Goal: Complete application form: Complete application form

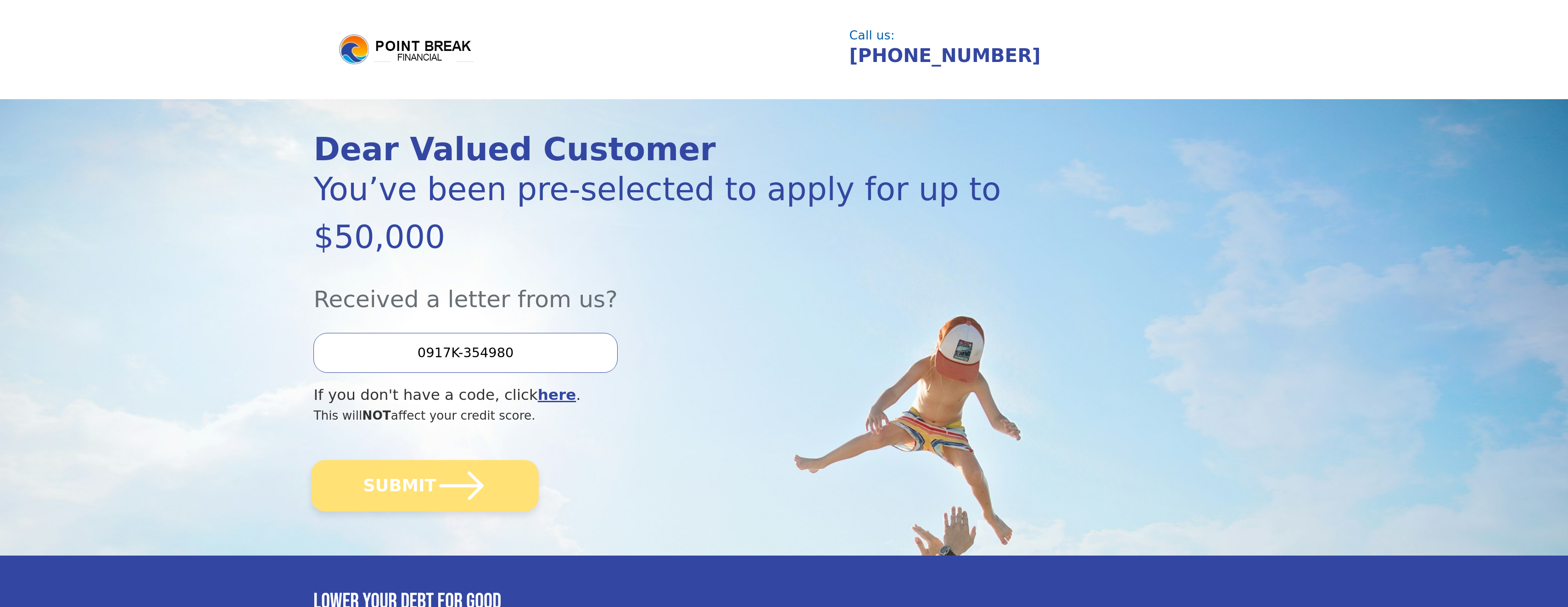
click at [407, 460] on button "SUBMIT" at bounding box center [425, 485] width 228 height 51
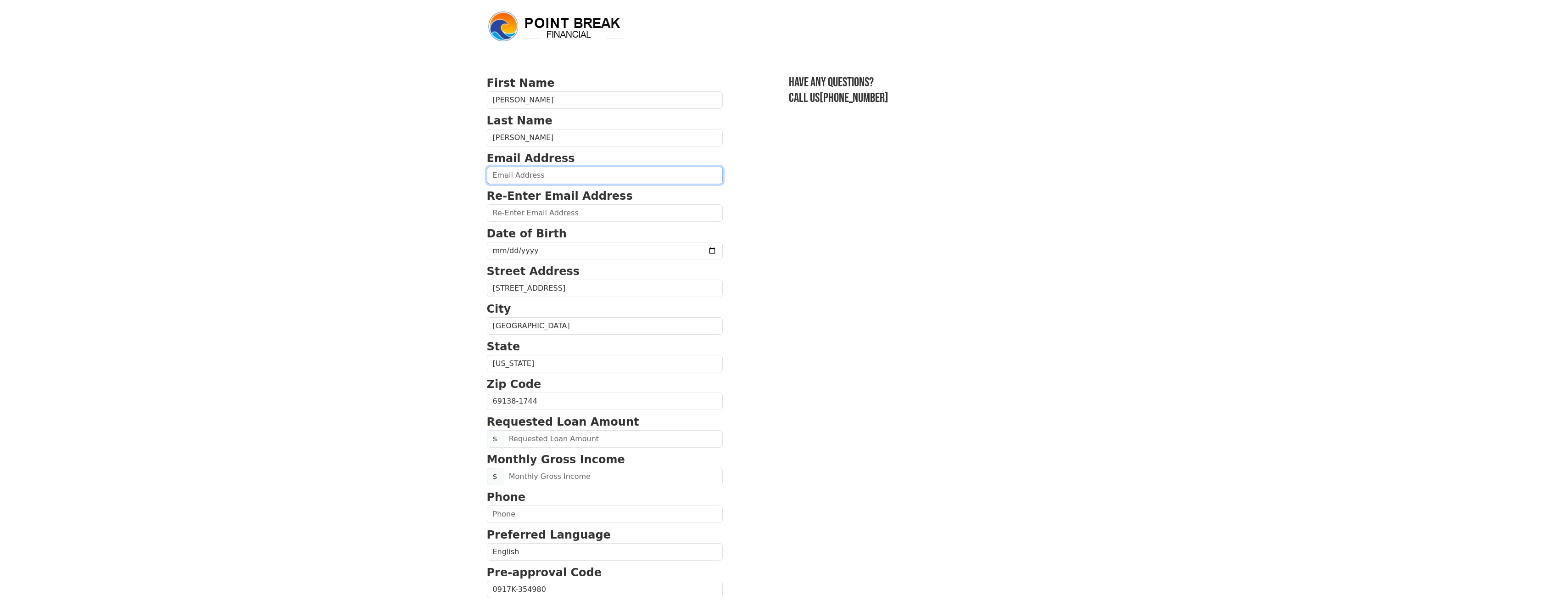
click at [555, 172] on input "email" at bounding box center [604, 175] width 236 height 18
type input "[EMAIL_ADDRESS][DOMAIN_NAME]"
type input "[PHONE_NUMBER]"
click at [559, 253] on input "date" at bounding box center [604, 250] width 236 height 18
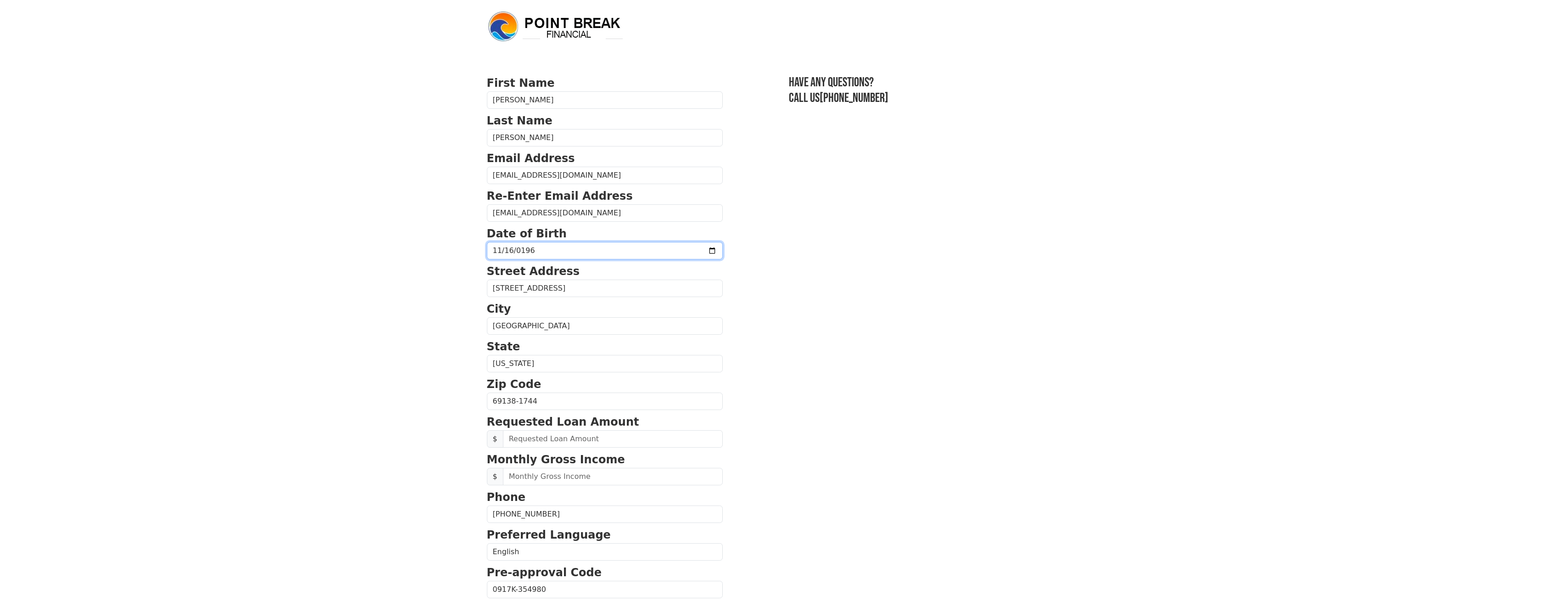
type input "[DATE]"
click at [564, 438] on input "text" at bounding box center [612, 438] width 220 height 18
type input "5,000.00"
click at [586, 475] on input "text" at bounding box center [612, 476] width 220 height 18
type input "91,000.00"
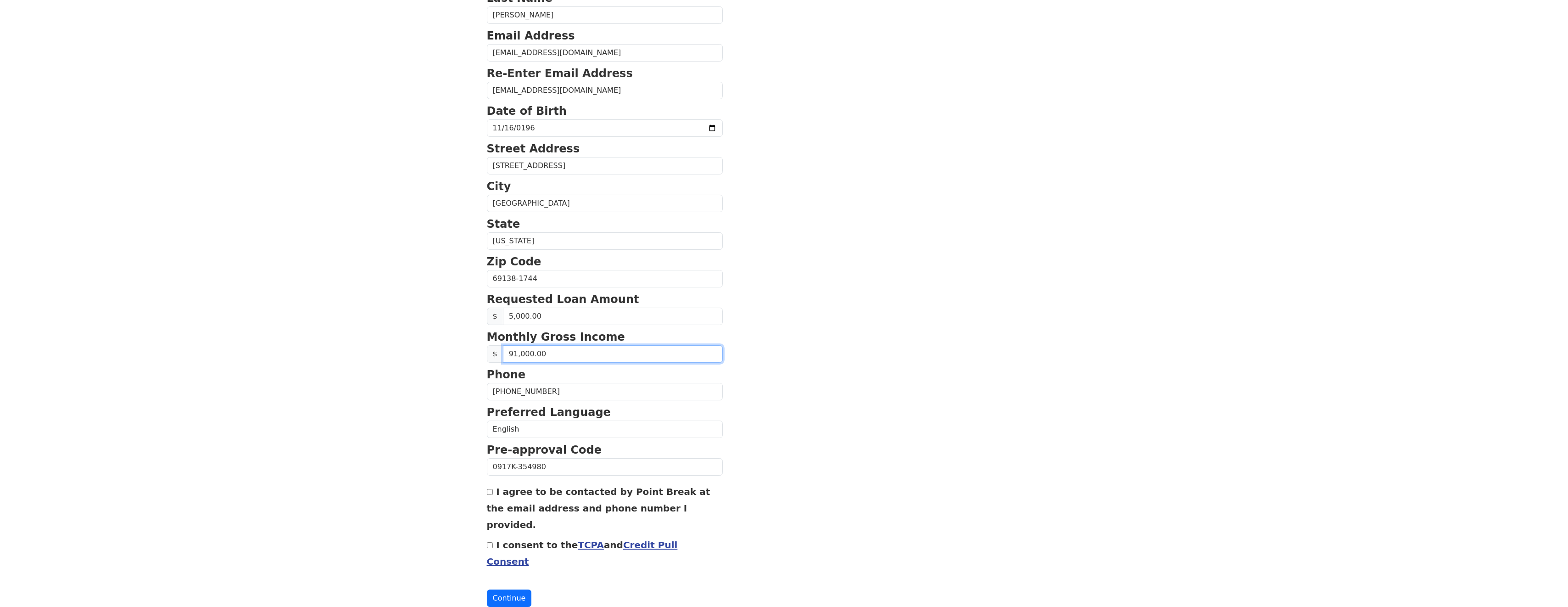
scroll to position [124, 0]
click at [487, 491] on input "I agree to be contacted by Point Break at the email address and phone number I …" at bounding box center [490, 491] width 6 height 6
checkbox input "true"
click at [502, 588] on button "Continue" at bounding box center [509, 597] width 45 height 18
click at [489, 541] on input "I consent to the TCPA and Credit Pull Consent" at bounding box center [490, 544] width 6 height 6
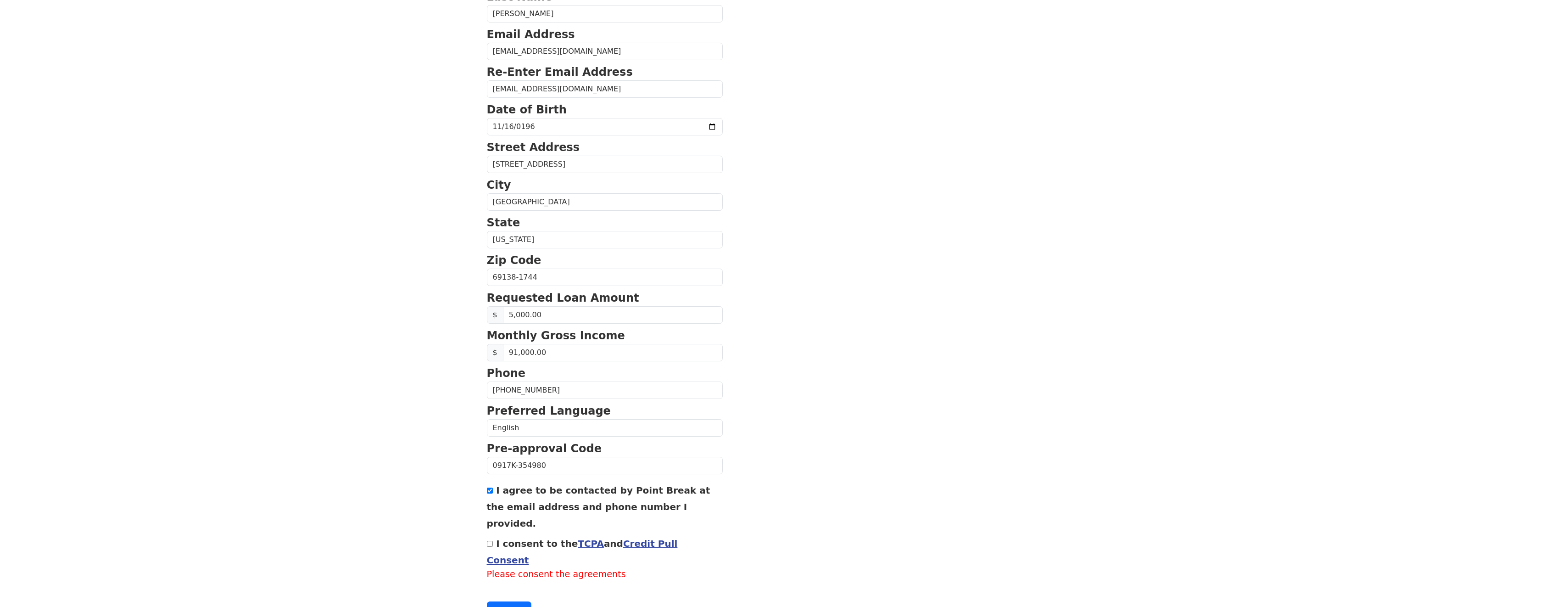
checkbox input "true"
click at [502, 588] on button "Continue" at bounding box center [509, 597] width 45 height 18
